Goal: Information Seeking & Learning: Learn about a topic

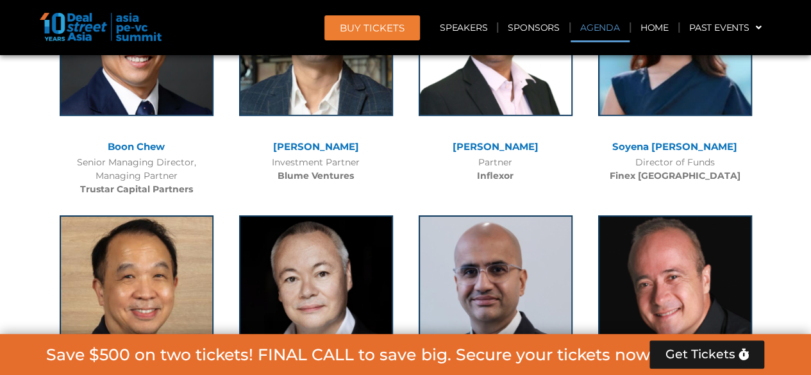
click at [606, 26] on link "Agenda" at bounding box center [599, 27] width 59 height 29
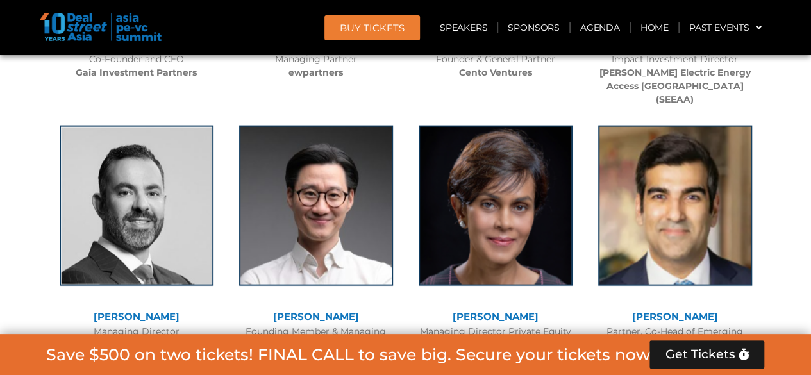
scroll to position [670, 0]
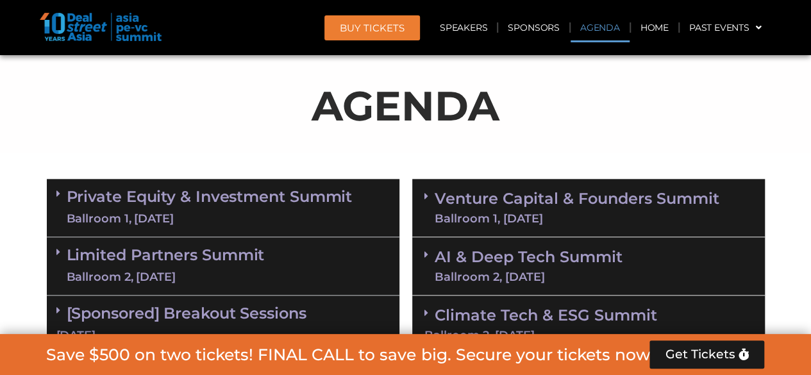
click at [474, 205] on link "Venture Capital & Founders​ Summit Ballroom 1, 11 Sept" at bounding box center [577, 207] width 285 height 33
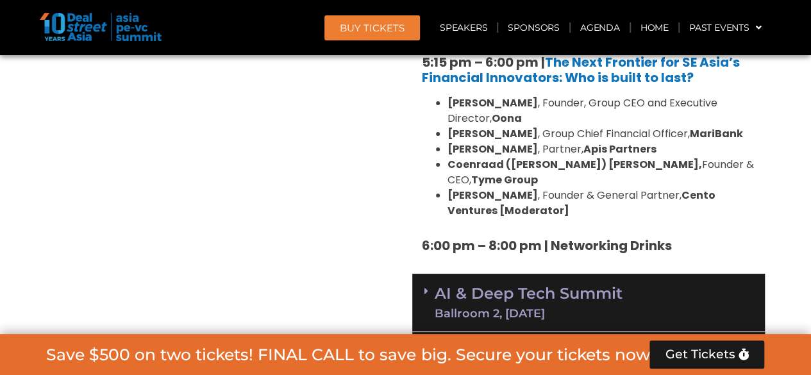
scroll to position [2465, 0]
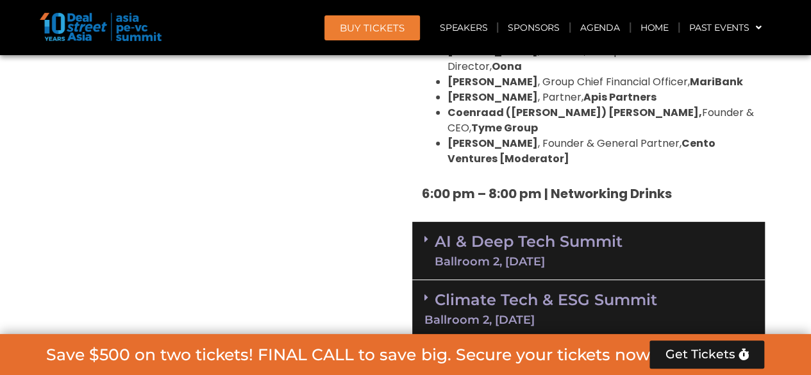
click at [579, 256] on div "Ballroom 2, [DATE]" at bounding box center [529, 262] width 188 height 12
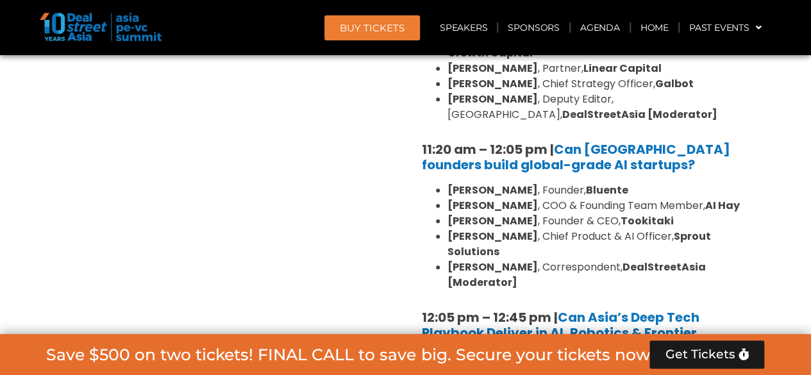
scroll to position [2978, 0]
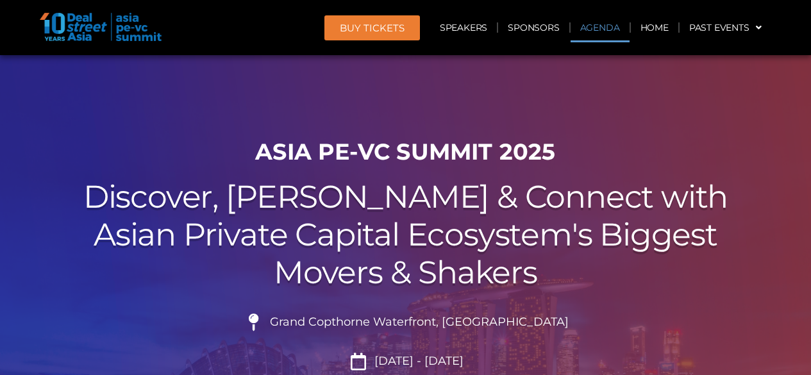
click at [599, 23] on link "Agenda" at bounding box center [599, 27] width 59 height 29
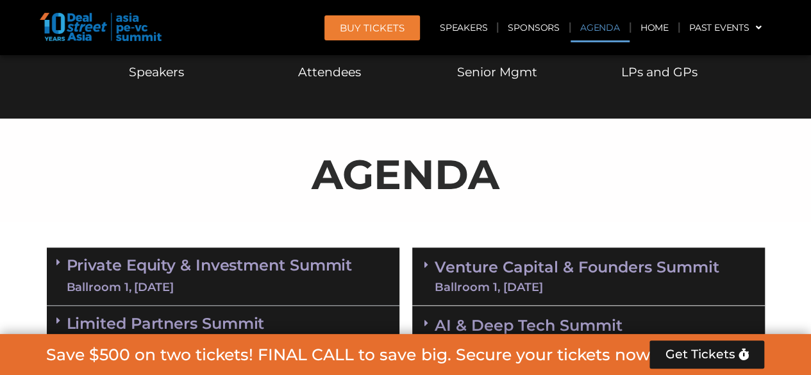
scroll to position [670, 0]
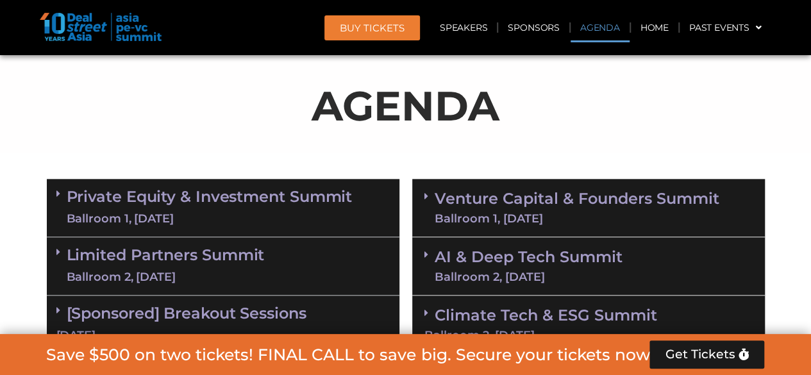
click at [546, 260] on link "AI & Deep Tech Summit Ballroom 2, [DATE]" at bounding box center [529, 265] width 188 height 33
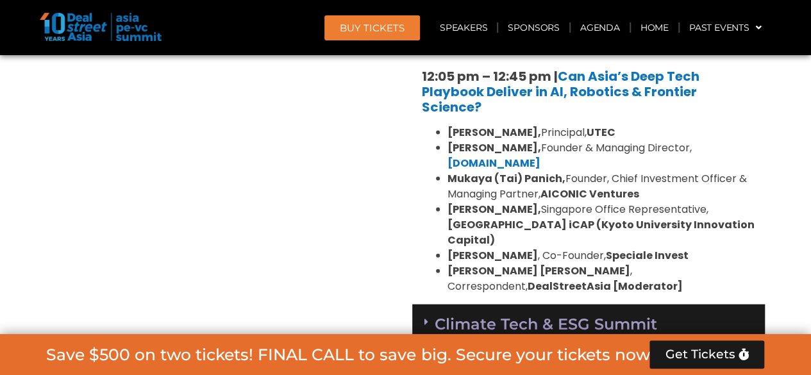
scroll to position [1504, 0]
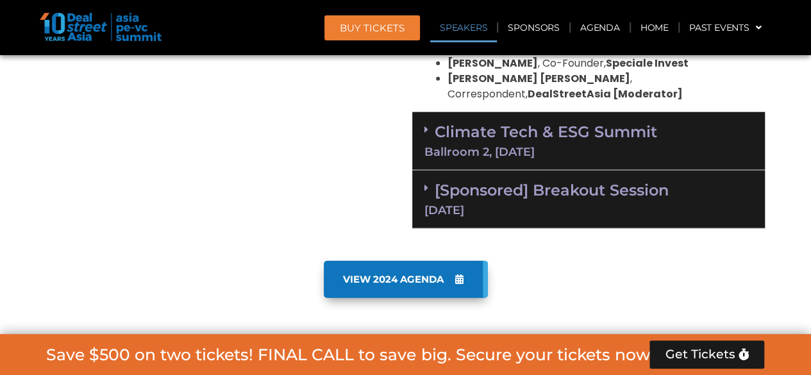
click at [500, 146] on div "Ballroom 2, [DATE]" at bounding box center [588, 152] width 328 height 12
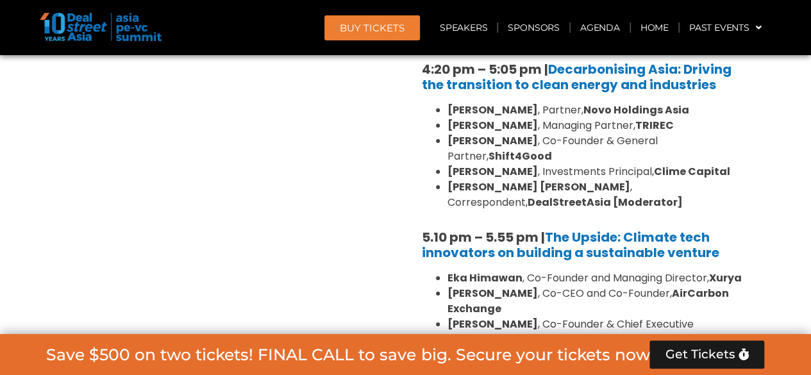
scroll to position [2337, 0]
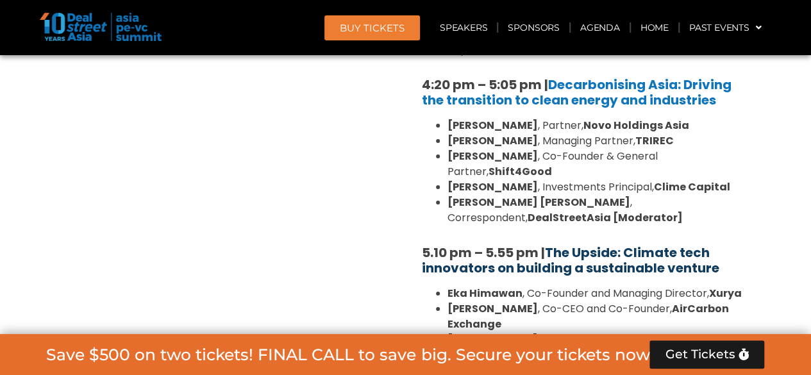
click at [562, 244] on link "The Upside: Climate tech innovators on building a sustainable venture" at bounding box center [570, 260] width 297 height 33
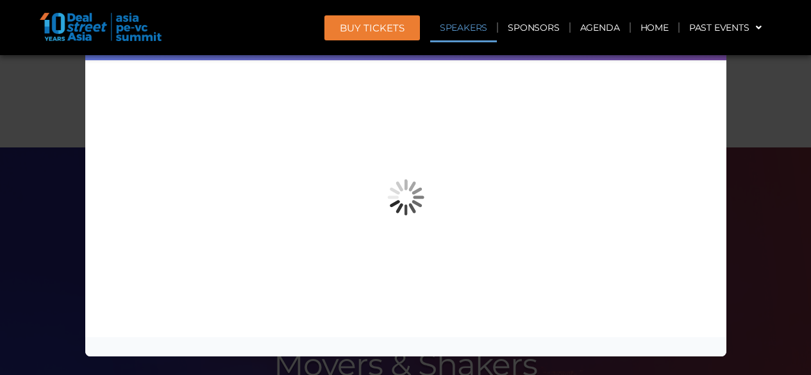
click at [465, 31] on link "Speakers" at bounding box center [463, 27] width 67 height 29
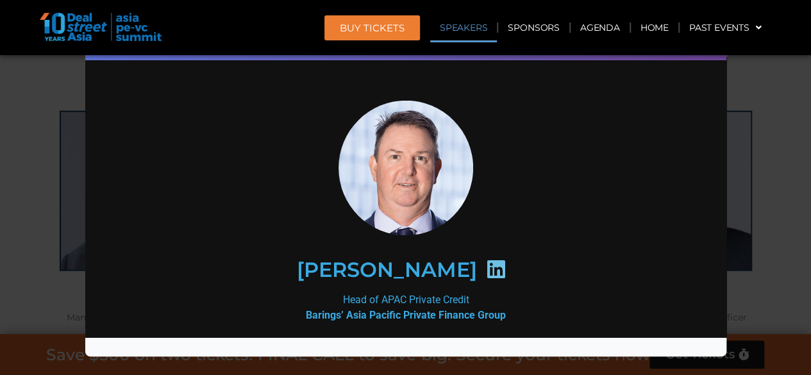
scroll to position [2429, 0]
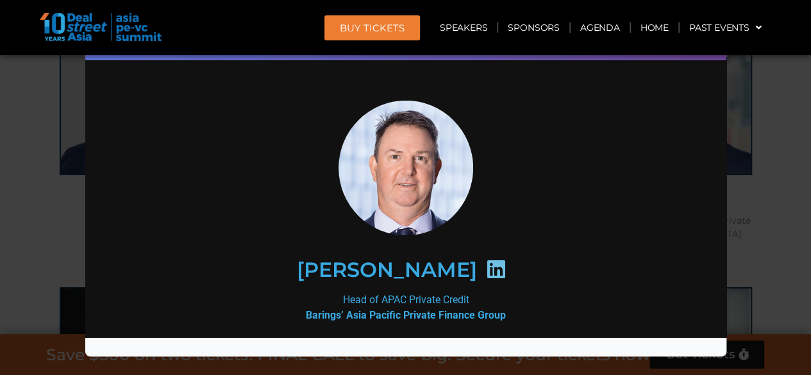
click at [793, 234] on div "Speaker Profile ×" at bounding box center [405, 187] width 811 height 375
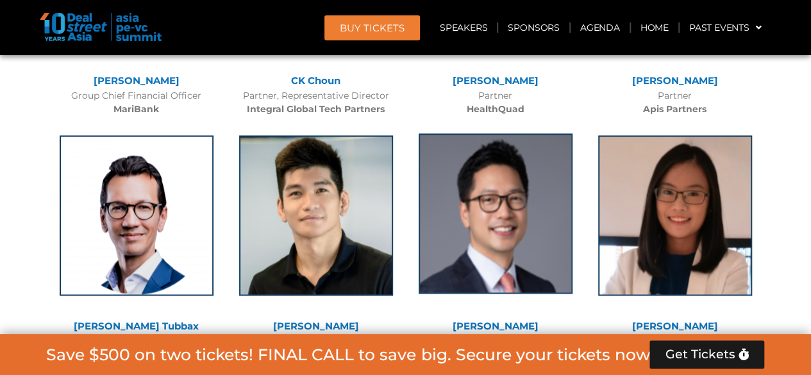
scroll to position [8116, 0]
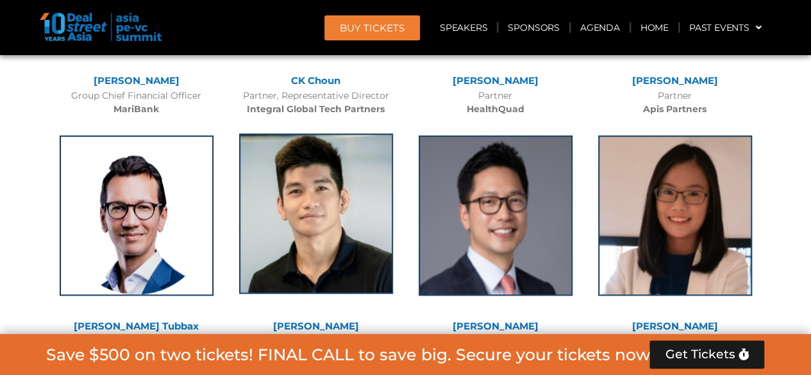
click at [301, 133] on img at bounding box center [316, 213] width 154 height 160
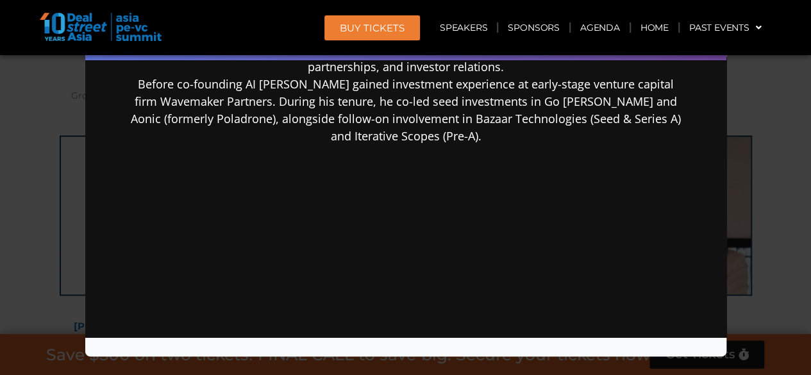
scroll to position [192, 0]
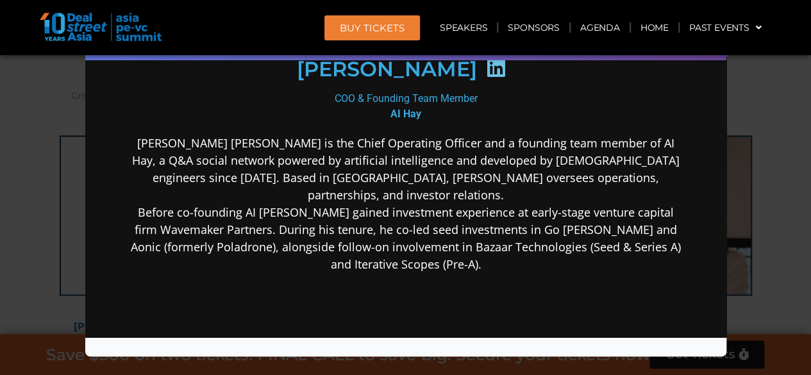
drag, startPoint x: 21, startPoint y: 142, endPoint x: 43, endPoint y: 146, distance: 22.9
click at [19, 142] on div "Speaker Profile ×" at bounding box center [405, 187] width 811 height 375
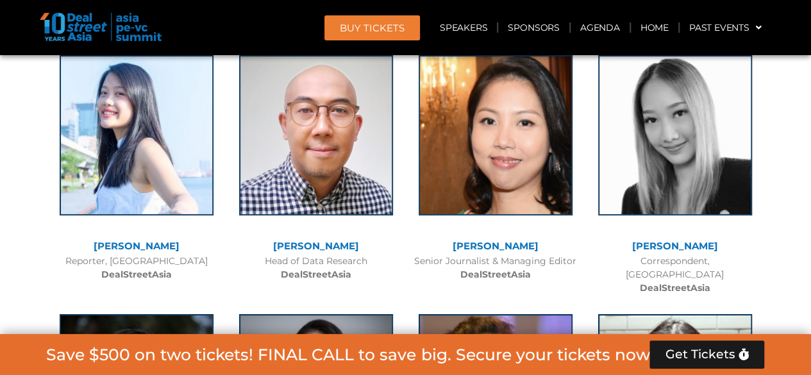
scroll to position [9719, 0]
